Goal: Check status: Check status

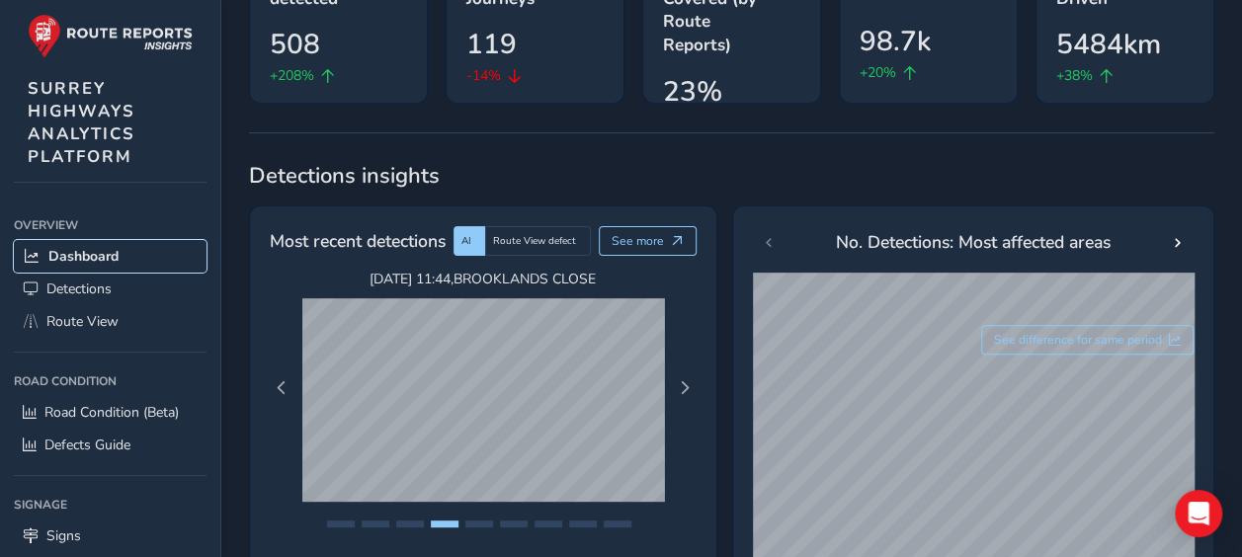
scroll to position [395, 0]
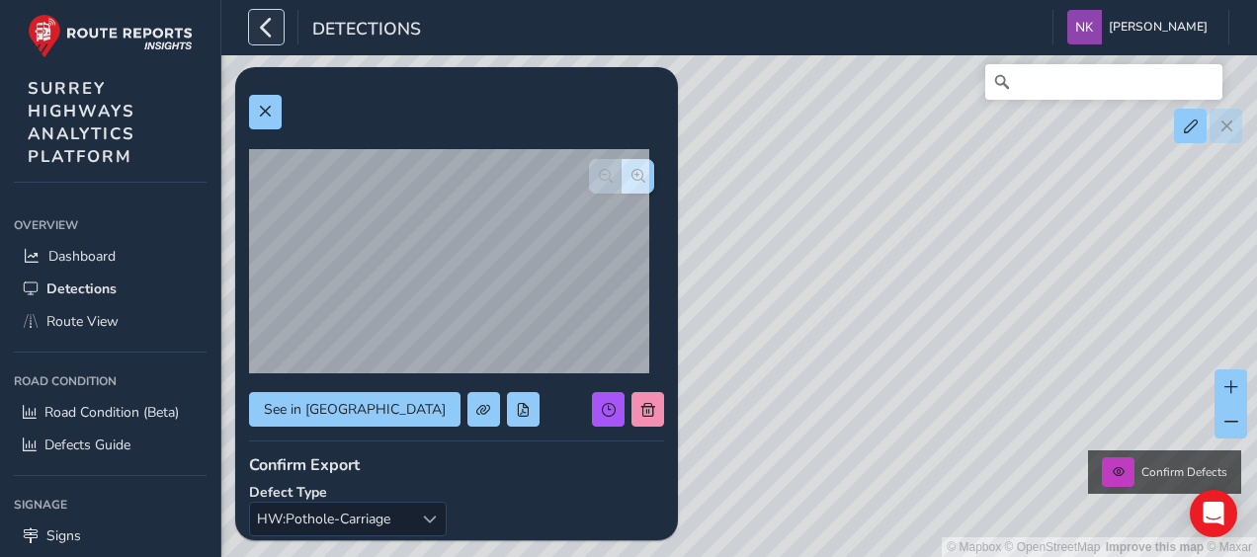
click at [269, 36] on icon "button" at bounding box center [266, 27] width 21 height 35
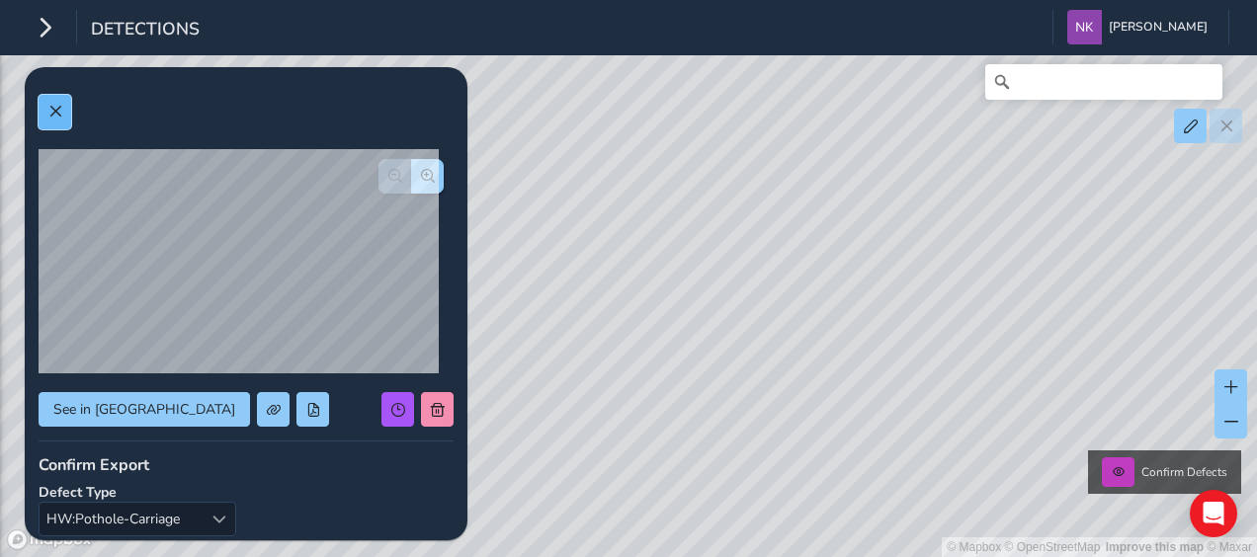
click at [59, 107] on span at bounding box center [55, 112] width 14 height 14
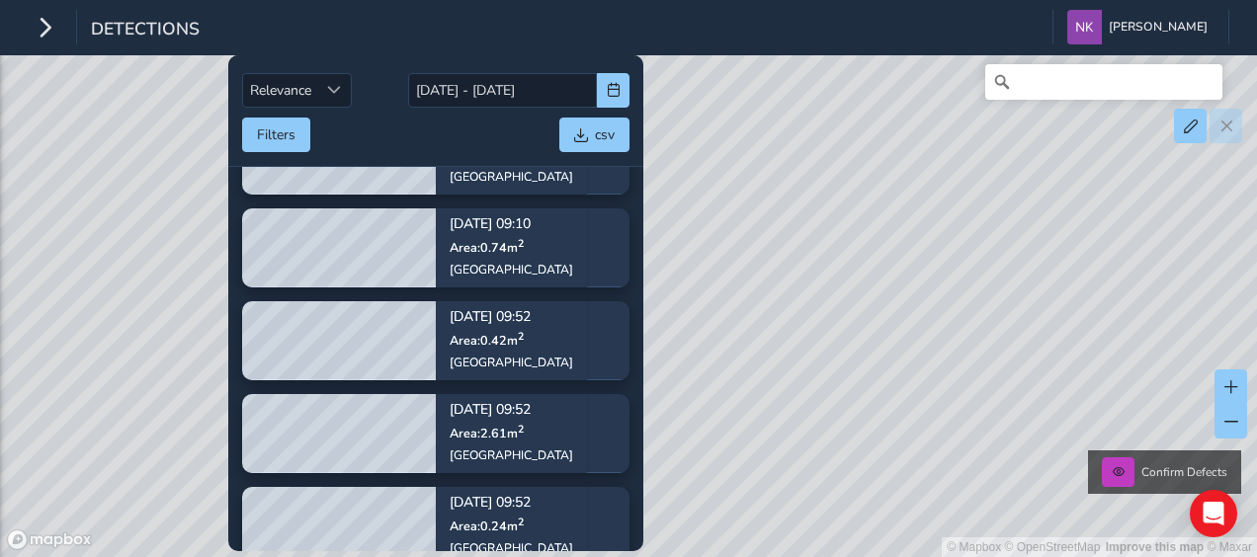
scroll to position [1490, 0]
